Goal: Task Accomplishment & Management: Complete application form

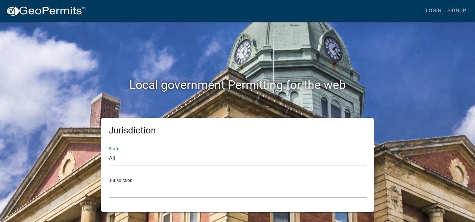
click at [118, 157] on select "All Colorado Georgia Indiana Iowa Kansas Minnesota Ohio South Carolina Wisconsin" at bounding box center [238, 158] width 258 height 15
select select "Indiana"
click at [109, 151] on select "All Colorado Georgia Indiana Iowa Kansas Minnesota Ohio South Carolina Wisconsin" at bounding box center [238, 158] width 258 height 15
click at [155, 188] on select "City of Charlestown, Indiana City of Jeffersonville, Indiana City of Logansport…" at bounding box center [238, 190] width 258 height 15
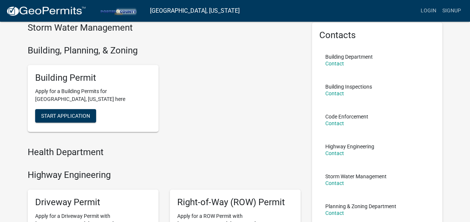
scroll to position [33, 0]
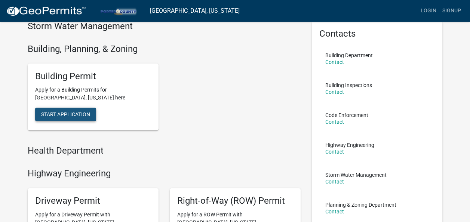
click at [82, 119] on button "Start Application" at bounding box center [65, 114] width 61 height 13
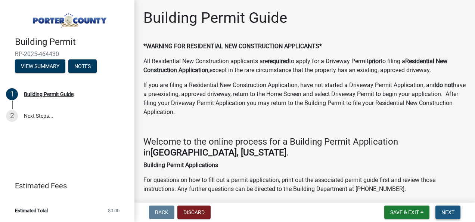
click at [453, 217] on button "Next" at bounding box center [448, 211] width 25 height 13
click at [452, 210] on span "Next" at bounding box center [448, 212] width 13 height 6
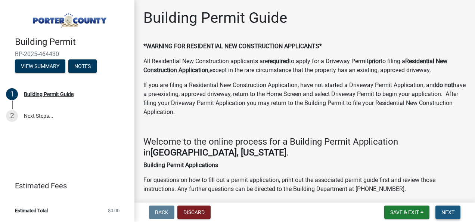
click at [452, 210] on span "Next" at bounding box center [448, 212] width 13 height 6
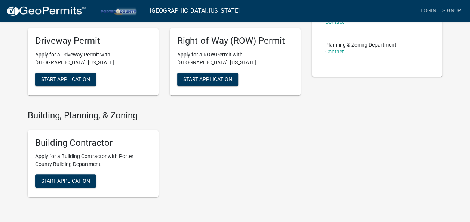
scroll to position [193, 0]
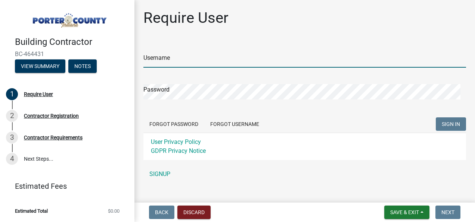
type input "[EMAIL_ADDRESS][DOMAIN_NAME]"
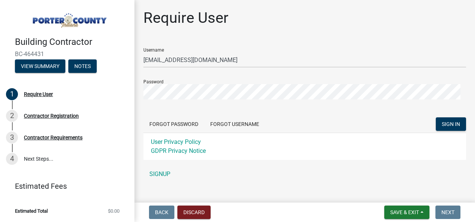
scroll to position [11, 0]
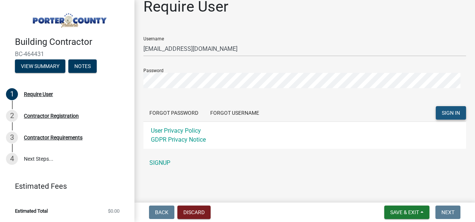
click at [448, 115] on span "SIGN IN" at bounding box center [451, 113] width 18 height 6
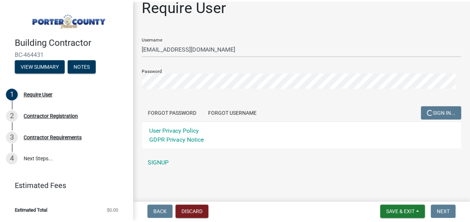
scroll to position [0, 0]
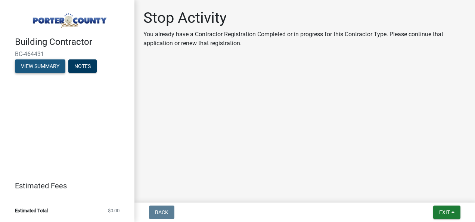
click at [37, 65] on button "View Summary" at bounding box center [40, 65] width 50 height 13
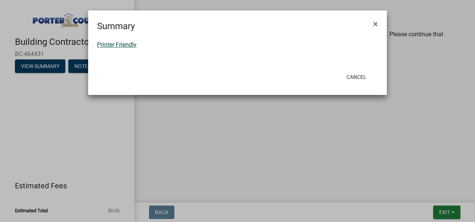
click at [107, 45] on link "Printer Friendly" at bounding box center [117, 44] width 40 height 7
click at [350, 79] on button "Cancel" at bounding box center [357, 76] width 32 height 13
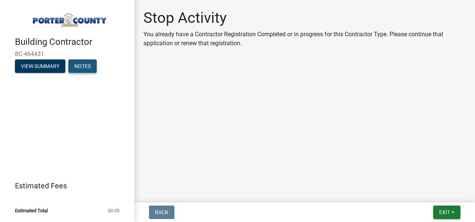
click at [89, 64] on button "Notes" at bounding box center [82, 65] width 28 height 13
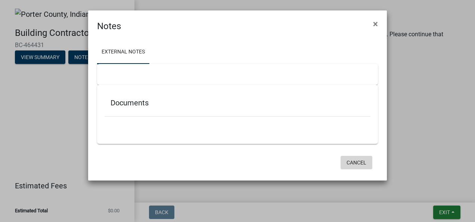
click at [365, 157] on button "Cancel" at bounding box center [357, 162] width 32 height 13
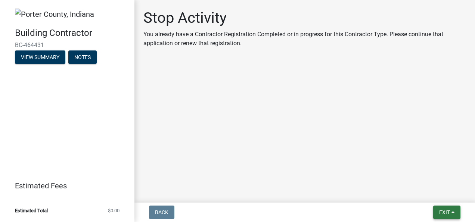
click at [445, 216] on button "Exit" at bounding box center [446, 211] width 27 height 13
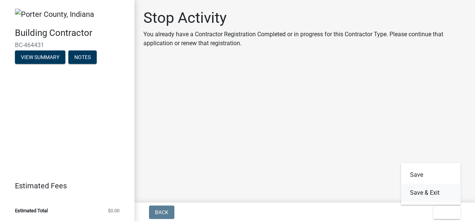
click at [431, 194] on button "Save & Exit" at bounding box center [431, 193] width 60 height 18
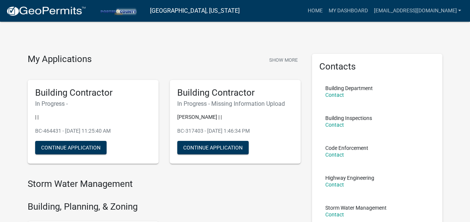
scroll to position [30, 0]
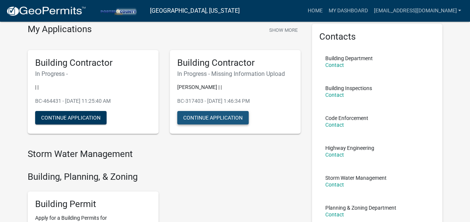
click at [228, 121] on button "Continue Application" at bounding box center [212, 117] width 71 height 13
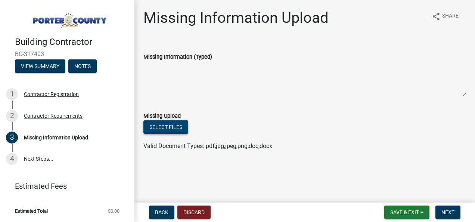
click at [170, 127] on button "Select files" at bounding box center [165, 126] width 45 height 13
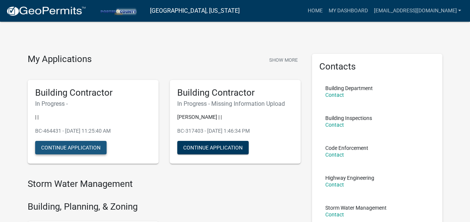
click at [88, 149] on button "Continue Application" at bounding box center [70, 147] width 71 height 13
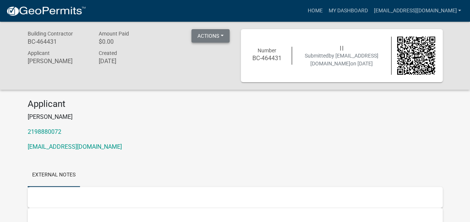
click at [203, 34] on button "Actions" at bounding box center [210, 35] width 38 height 13
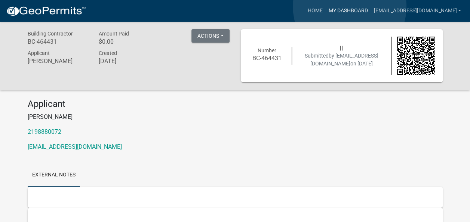
click at [349, 7] on link "My Dashboard" at bounding box center [347, 11] width 45 height 14
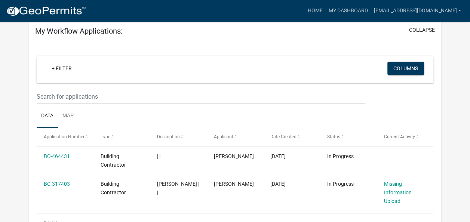
scroll to position [62, 0]
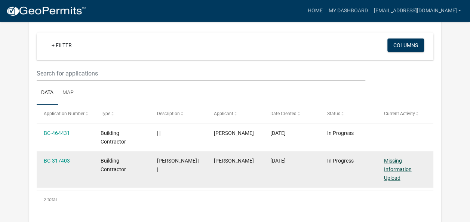
click at [392, 168] on link "Missing Information Upload" at bounding box center [397, 169] width 28 height 23
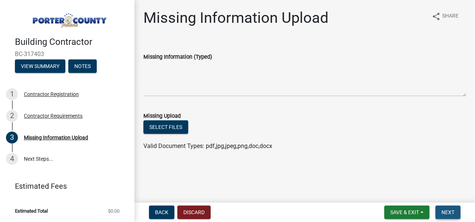
click at [445, 211] on span "Next" at bounding box center [448, 212] width 13 height 6
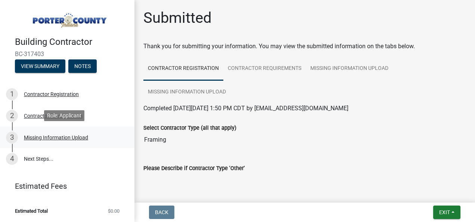
click at [62, 132] on div "3 Missing Information Upload" at bounding box center [64, 137] width 117 height 12
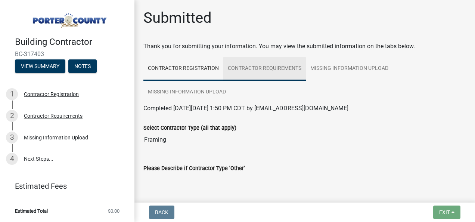
click at [258, 67] on link "Contractor Requirements" at bounding box center [264, 69] width 83 height 24
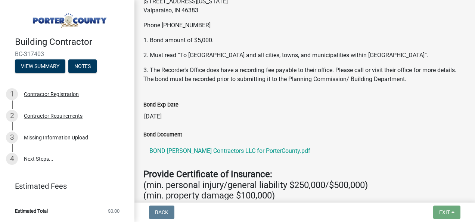
scroll to position [141, 0]
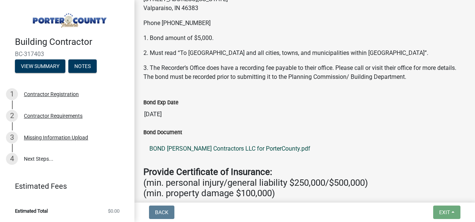
click at [255, 145] on link "BOND Devine Contractors LLC for PorterCounty.pdf" at bounding box center [304, 149] width 323 height 18
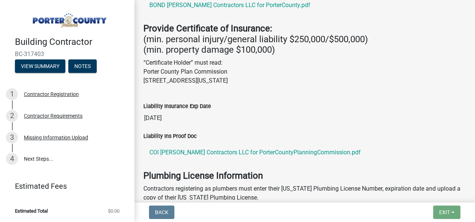
scroll to position [286, 0]
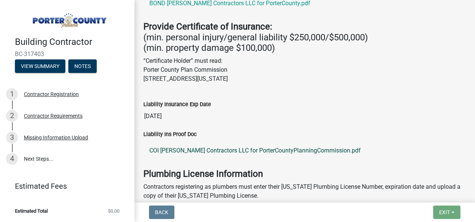
click at [242, 148] on link "COI Devine Contractors LLC for PorterCountyPlanningCommission.pdf" at bounding box center [304, 151] width 323 height 18
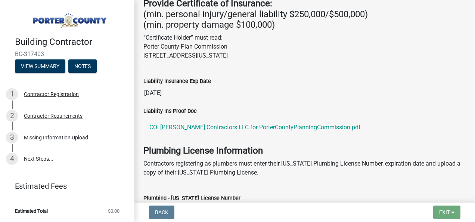
scroll to position [309, 0]
click at [40, 157] on link "4 Next Steps..." at bounding box center [67, 159] width 134 height 22
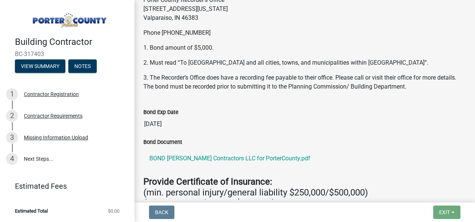
scroll to position [131, 0]
click at [262, 158] on link "BOND Devine Contractors LLC for PorterCounty.pdf" at bounding box center [304, 159] width 323 height 18
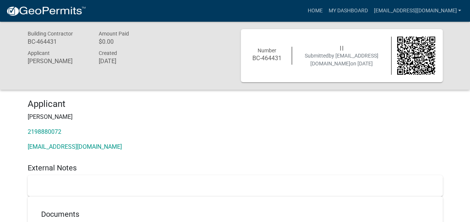
click at [354, 66] on div "| | Submitted by [EMAIL_ADDRESS][DOMAIN_NAME] on [DATE]" at bounding box center [341, 56] width 99 height 24
